Goal: Task Accomplishment & Management: Use online tool/utility

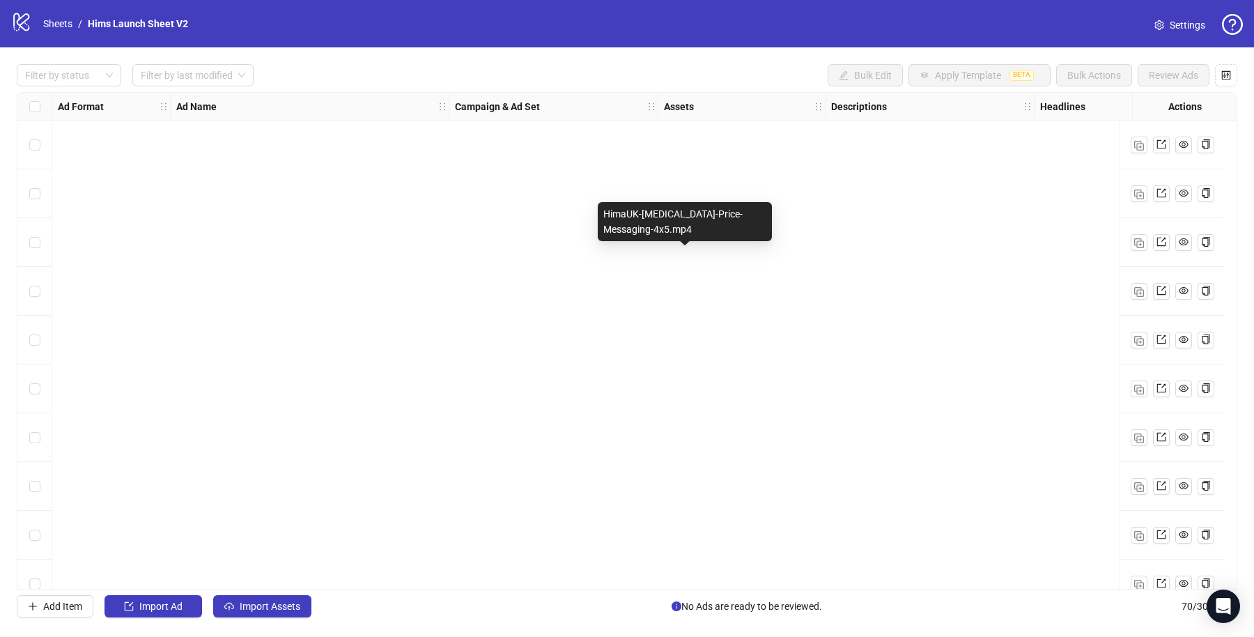
scroll to position [2951, 0]
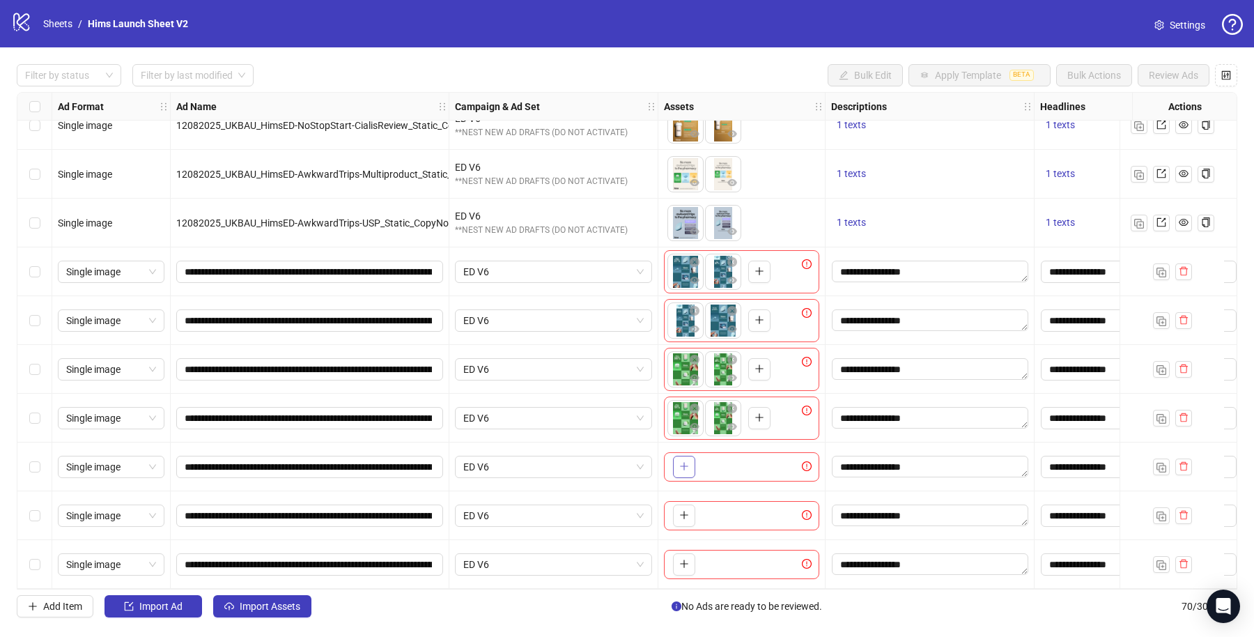
click at [686, 461] on icon "plus" at bounding box center [684, 466] width 10 height 10
click at [676, 513] on button "button" at bounding box center [684, 515] width 22 height 22
click at [685, 559] on icon "plus" at bounding box center [684, 564] width 10 height 10
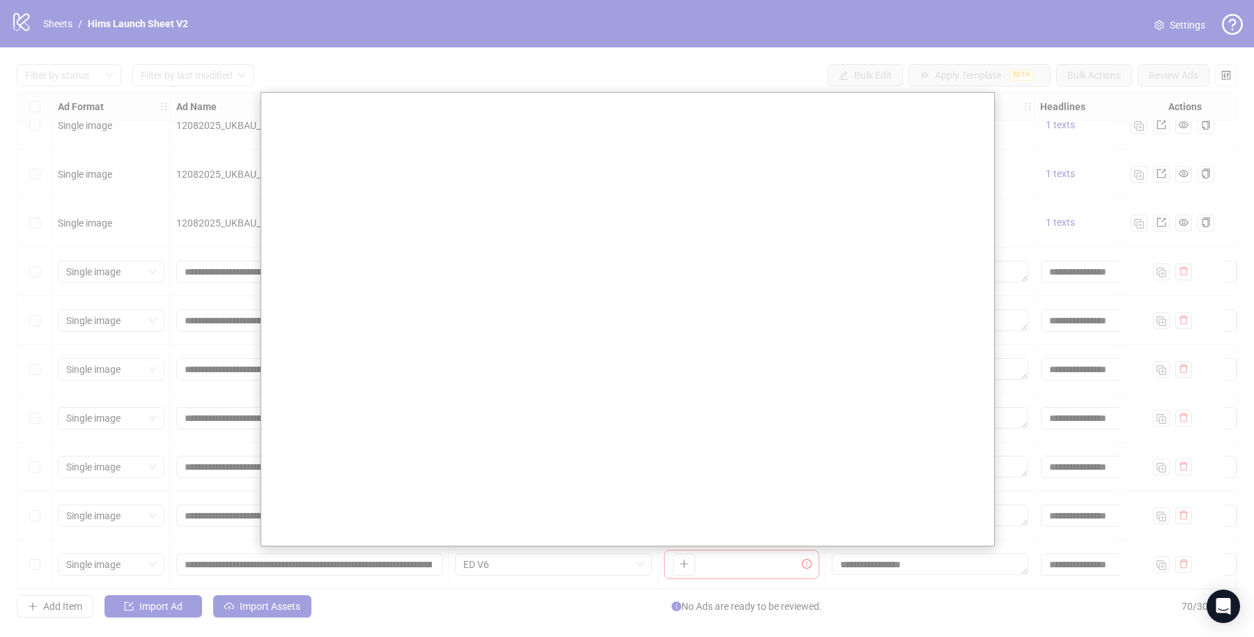
click at [297, 582] on div at bounding box center [627, 318] width 1254 height 637
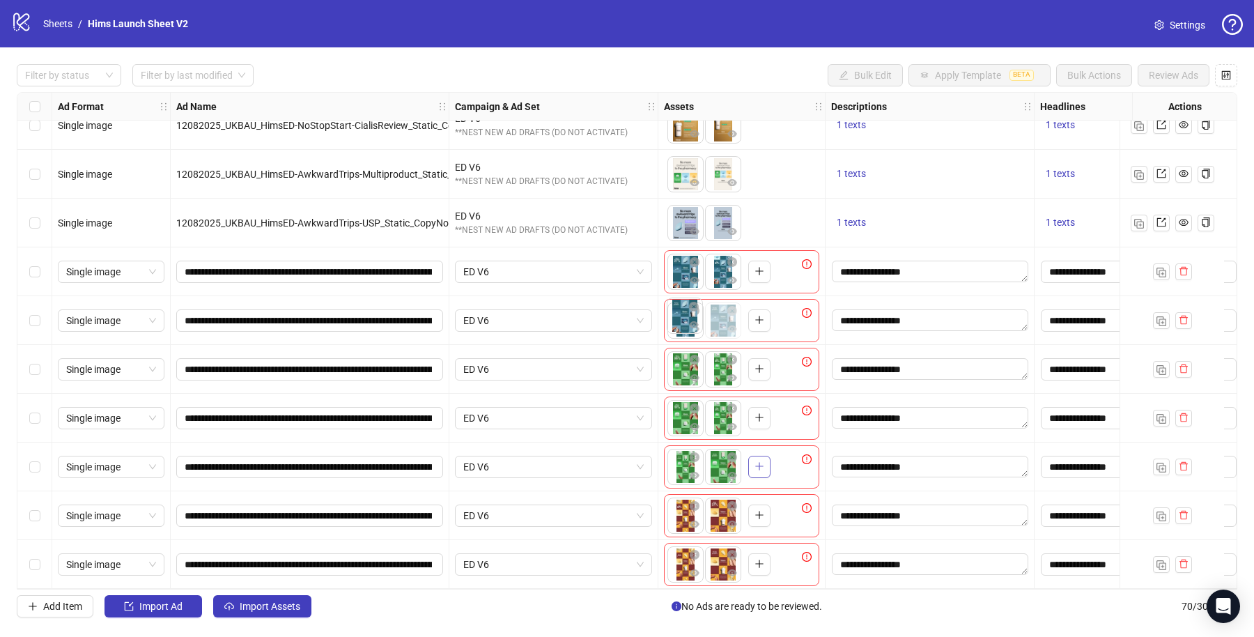
drag, startPoint x: 712, startPoint y: 321, endPoint x: 670, endPoint y: 323, distance: 42.5
click at [670, 323] on body "logo/logo-mobile Sheets / Hims Launch Sheet V2 Settings Filter by status Filter…" at bounding box center [627, 318] width 1254 height 637
drag, startPoint x: 718, startPoint y: 509, endPoint x: 688, endPoint y: 515, distance: 30.6
click at [688, 515] on body "logo/logo-mobile Sheets / Hims Launch Sheet V2 Settings Filter by status Filter…" at bounding box center [627, 318] width 1254 height 637
click at [681, 561] on body "logo/logo-mobile Sheets / Hims Launch Sheet V2 Settings Filter by status Filter…" at bounding box center [627, 318] width 1254 height 637
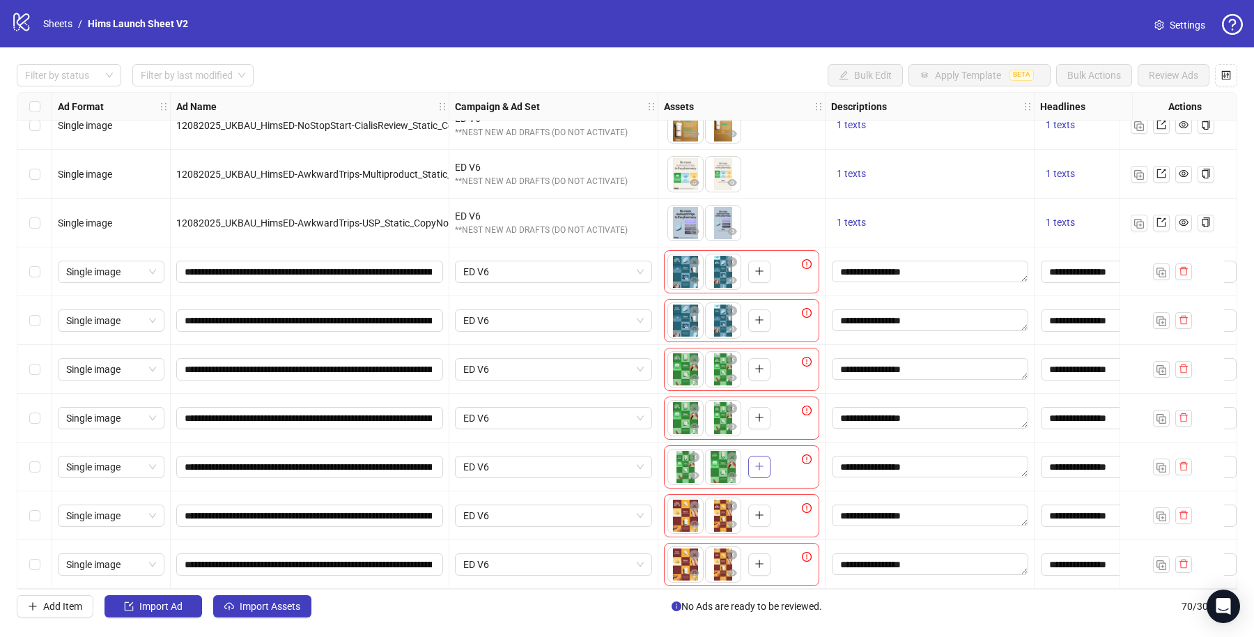
click at [40, 265] on div "Select row 64" at bounding box center [34, 271] width 35 height 49
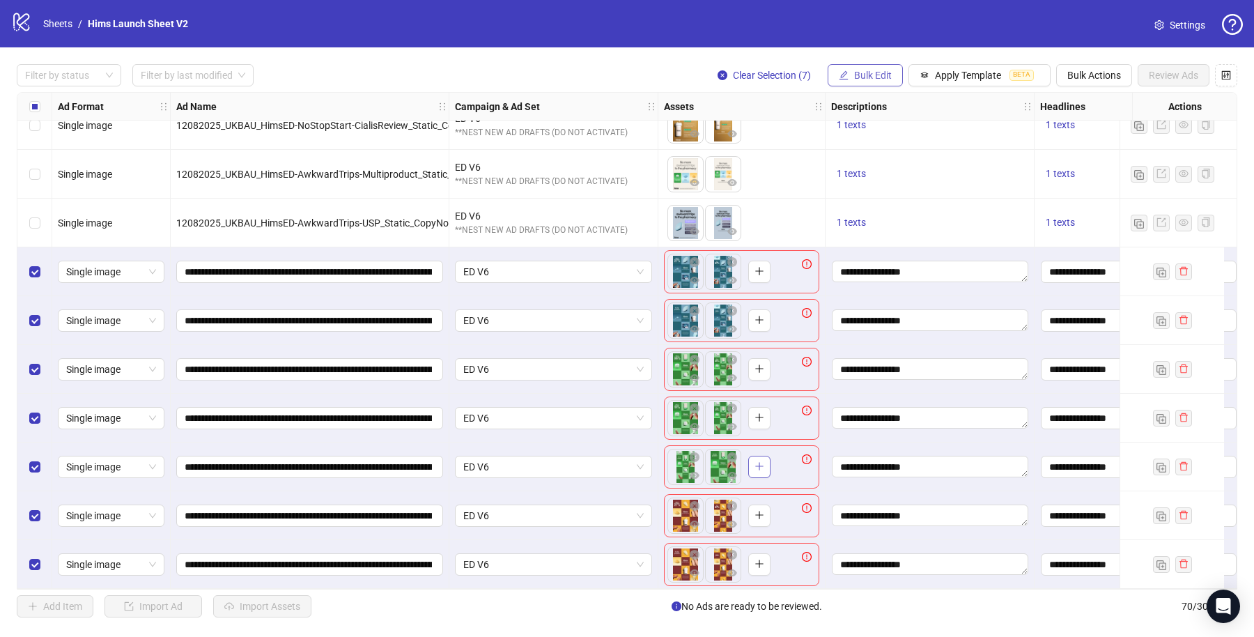
click at [881, 72] on span "Bulk Edit" at bounding box center [873, 75] width 38 height 11
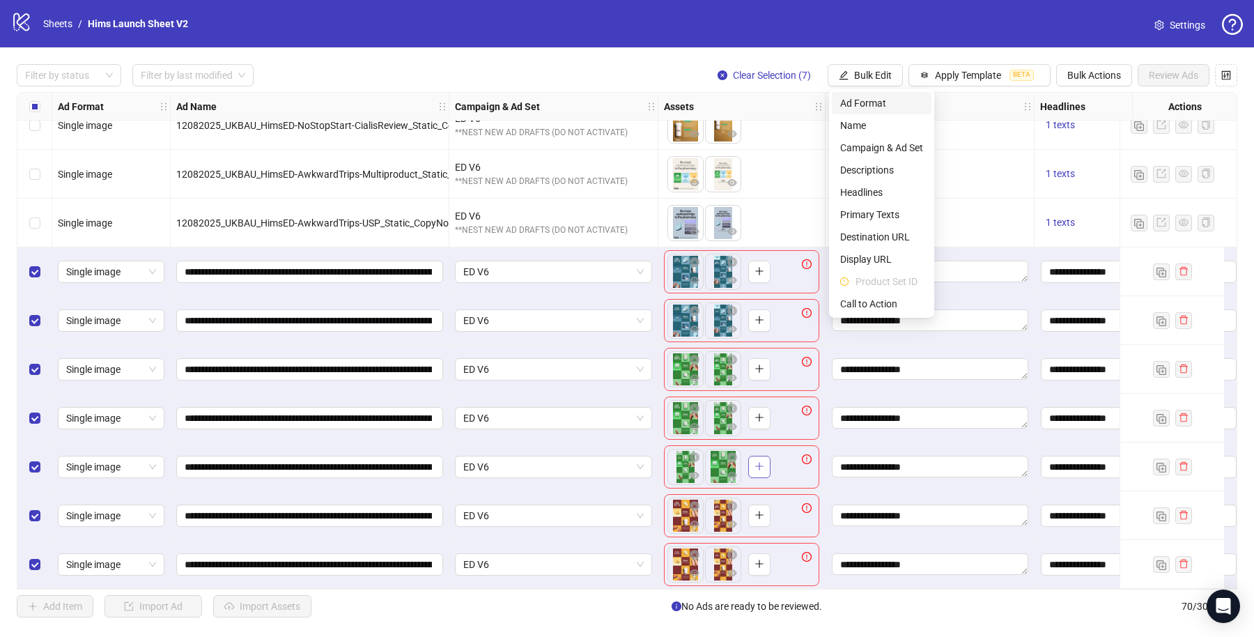
click at [878, 100] on span "Ad Format" at bounding box center [881, 102] width 83 height 15
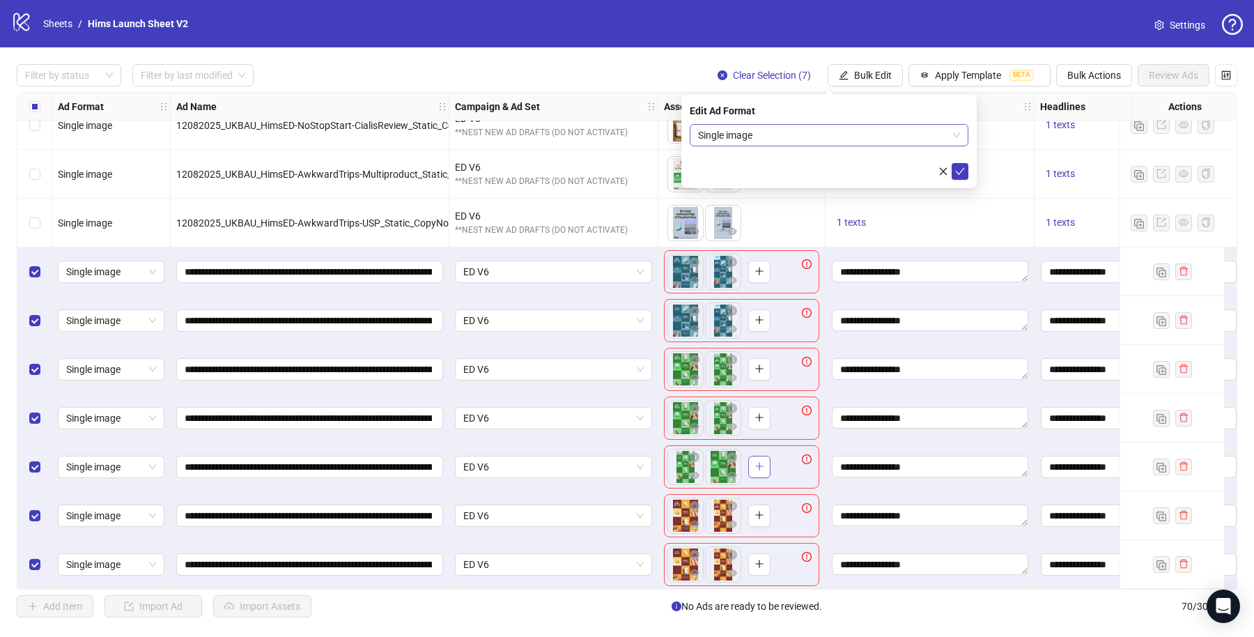
click at [838, 133] on span "Single image" at bounding box center [829, 135] width 262 height 21
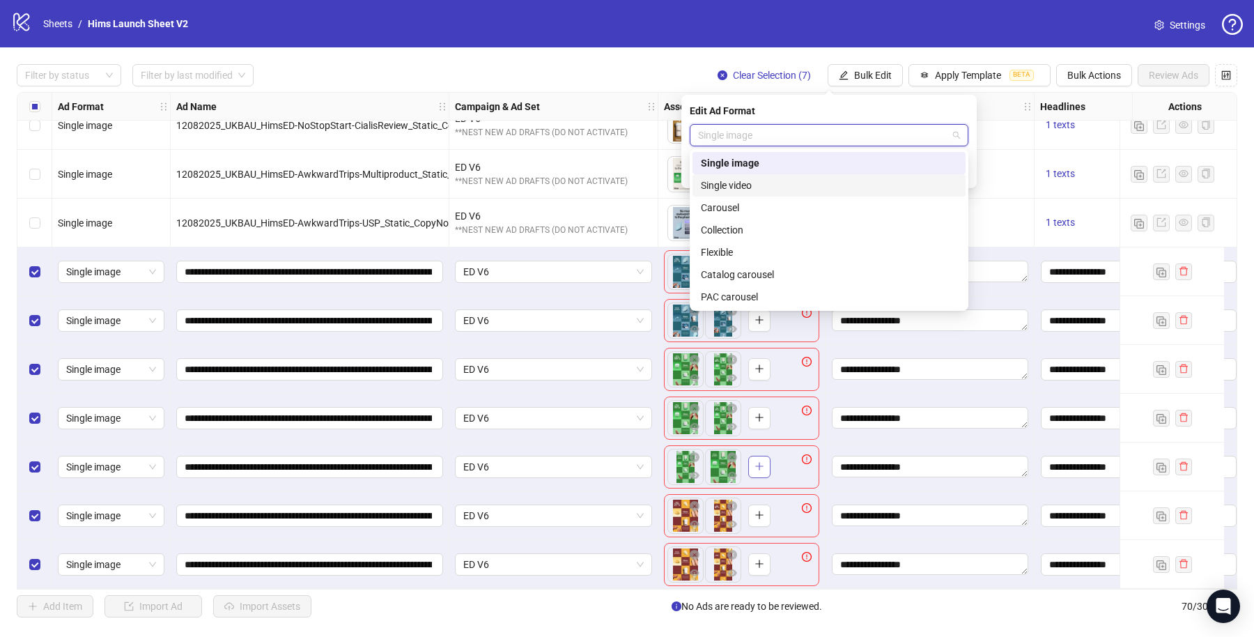
click at [778, 185] on div "Single video" at bounding box center [829, 185] width 256 height 15
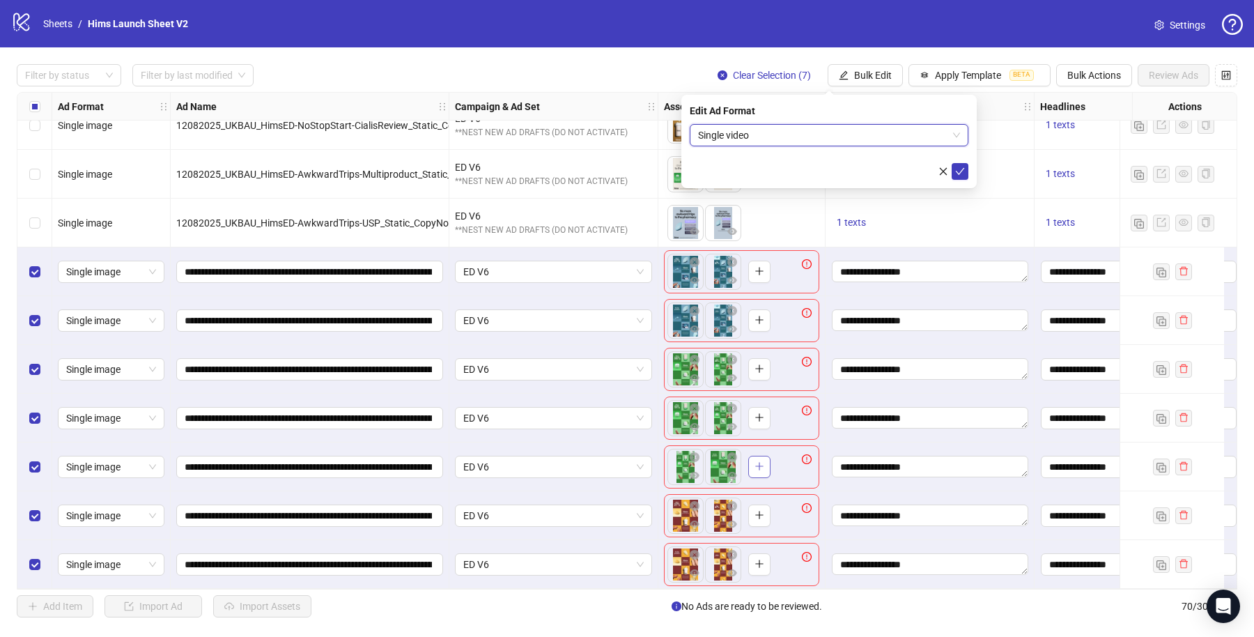
click at [970, 174] on div "Edit Ad Format Single video Single video" at bounding box center [828, 141] width 295 height 93
click at [962, 171] on icon "check" at bounding box center [960, 172] width 10 height 10
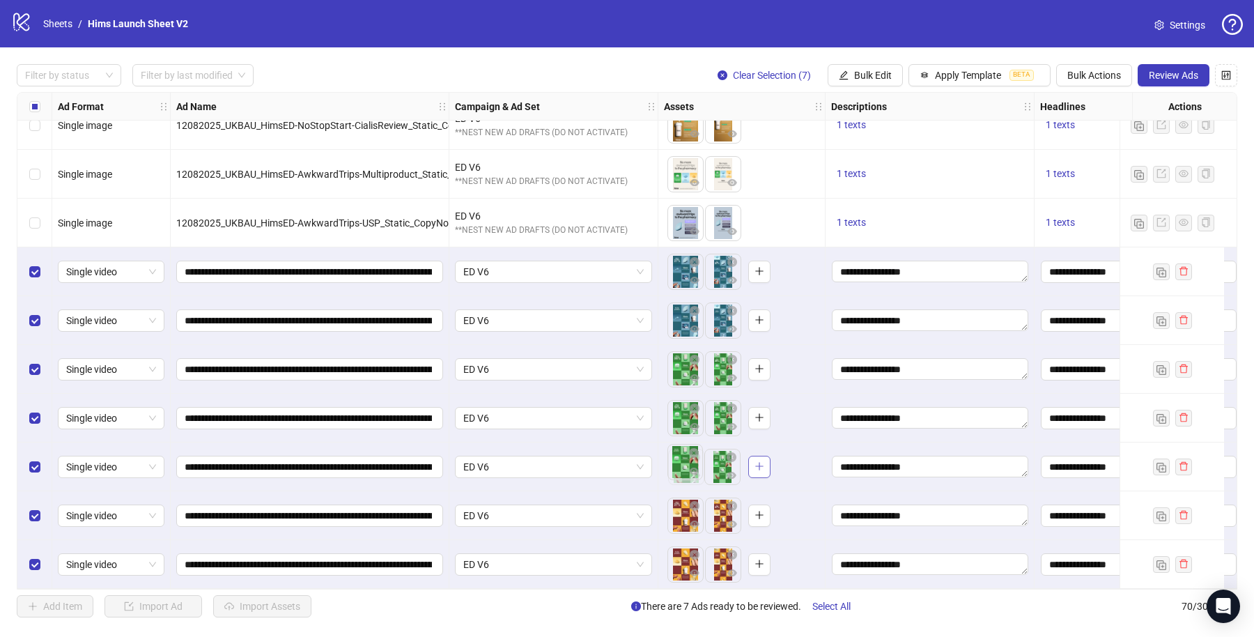
drag, startPoint x: 714, startPoint y: 456, endPoint x: 773, endPoint y: 435, distance: 62.4
click at [685, 456] on body "logo/logo-mobile Sheets / Hims Launch Sheet V2 Settings Filter by status Filter…" at bounding box center [627, 318] width 1254 height 637
click at [1167, 80] on span "Review Ads" at bounding box center [1173, 75] width 49 height 11
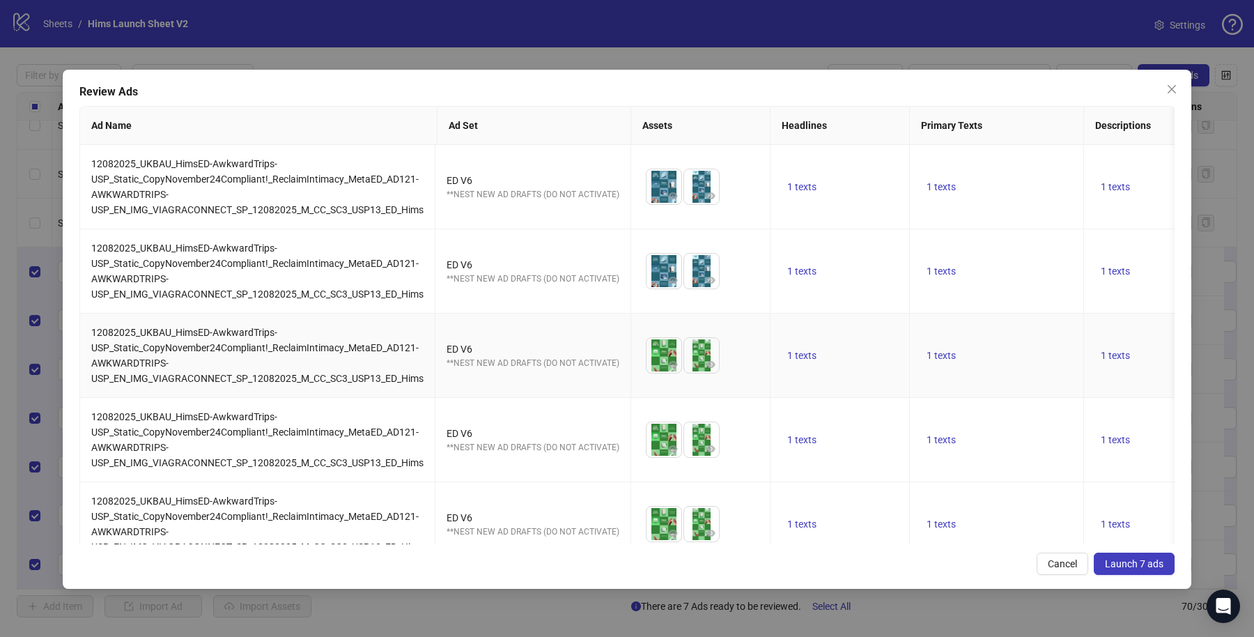
scroll to position [202, 0]
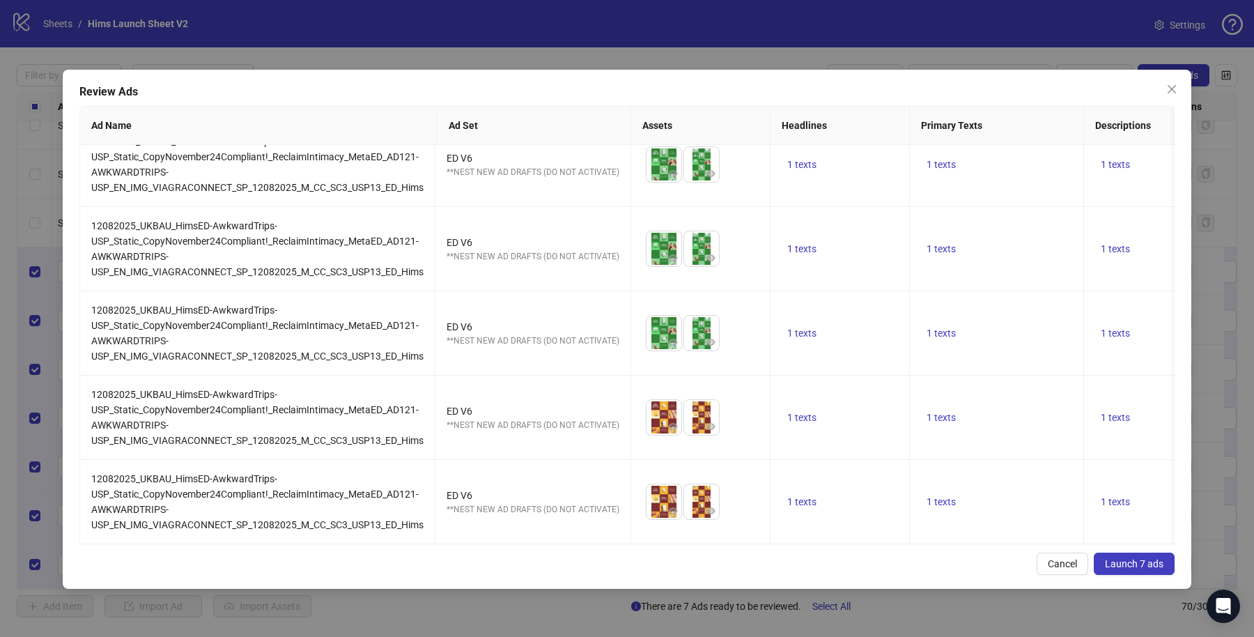
click at [1120, 558] on span "Launch 7 ads" at bounding box center [1134, 563] width 59 height 11
